Goal: Task Accomplishment & Management: Manage account settings

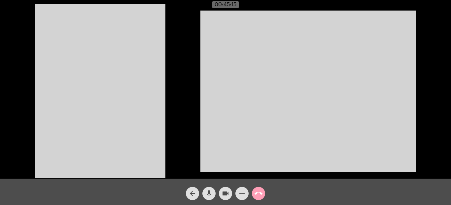
click at [258, 193] on mat-icon "call_end" at bounding box center [259, 194] width 8 height 8
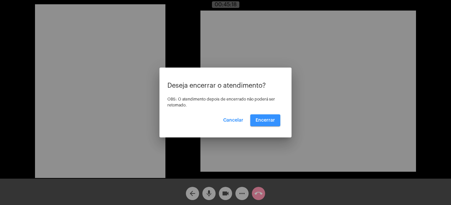
click at [262, 120] on span "Encerrar" at bounding box center [265, 120] width 19 height 5
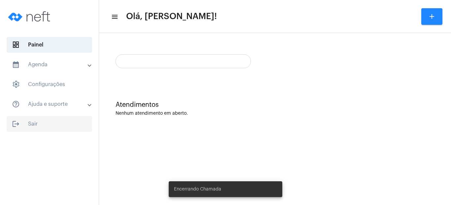
click at [23, 120] on span "logout Sair" at bounding box center [50, 124] width 86 height 16
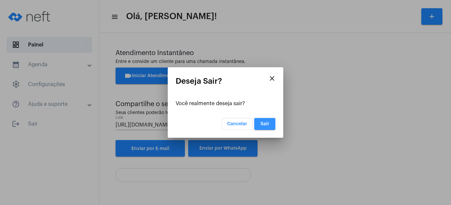
click at [269, 121] on button "Sair" at bounding box center [264, 124] width 21 height 12
